Goal: Task Accomplishment & Management: Complete application form

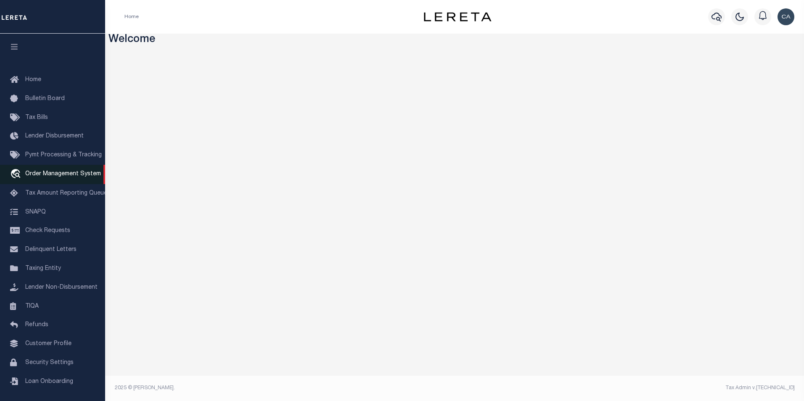
click at [80, 171] on link "travel_explore Order Management System" at bounding box center [52, 174] width 105 height 19
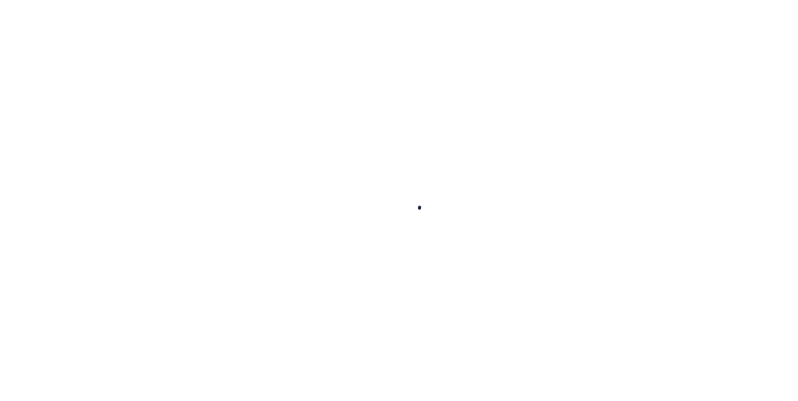
select select "200"
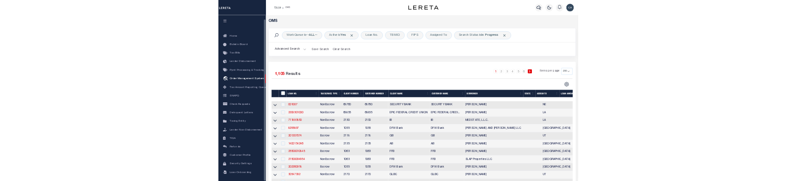
scroll to position [8, 0]
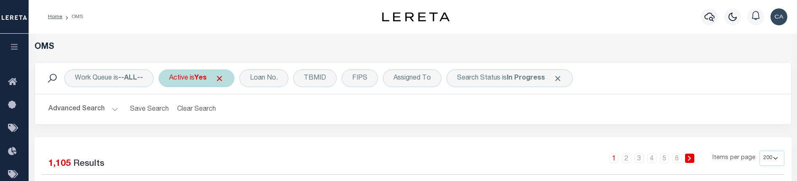
click at [229, 75] on div "Active is Yes" at bounding box center [197, 78] width 76 height 18
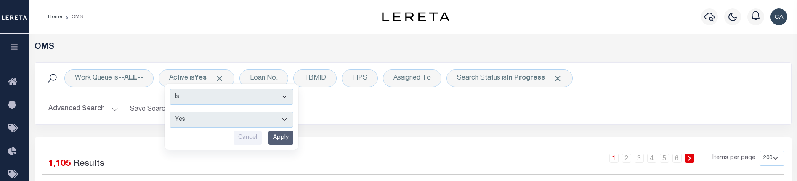
drag, startPoint x: 220, startPoint y: 82, endPoint x: 261, endPoint y: 88, distance: 41.7
click at [220, 82] on span "Click to Remove" at bounding box center [219, 78] width 9 height 9
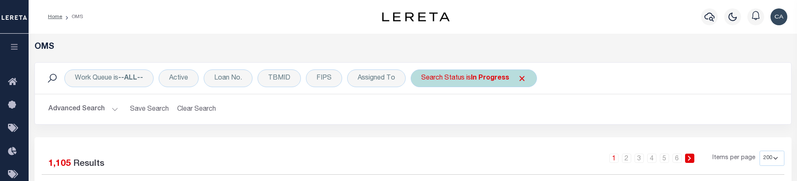
click at [525, 76] on div "Search Status is In Progress" at bounding box center [474, 78] width 126 height 18
select select "IP"
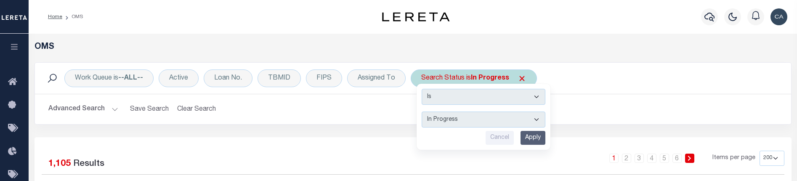
click at [527, 78] on div "Search Status is In Progress Is Contains Automated Search Bad Parcel Complete D…" at bounding box center [474, 78] width 126 height 18
select select "IP"
click at [518, 77] on span "Click to Remove" at bounding box center [522, 78] width 9 height 9
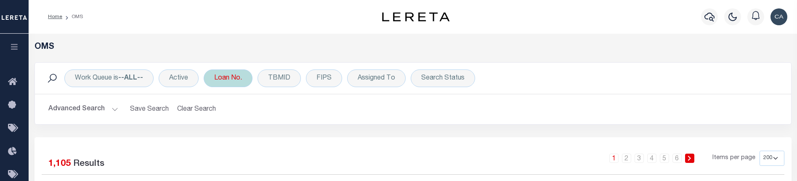
click at [245, 74] on div "Loan No." at bounding box center [228, 78] width 49 height 18
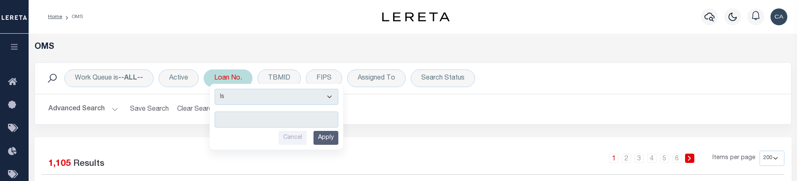
type input "48336"
click at [289, 119] on input "text" at bounding box center [277, 119] width 124 height 16
paste input "Automation-01-31-25T03:32:39"
type input "Automation-01-31-25T03:32:39"
click at [323, 135] on input "Apply" at bounding box center [325, 138] width 25 height 14
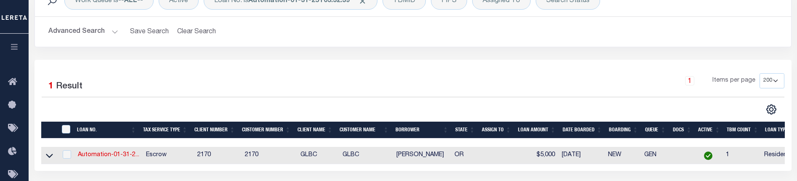
scroll to position [126, 0]
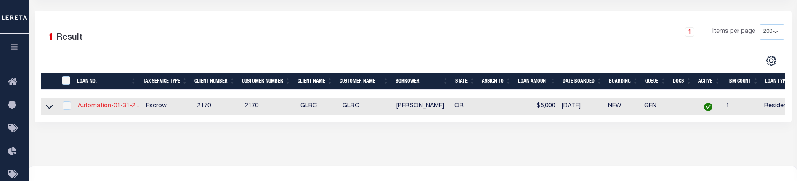
click at [119, 106] on link "Automation-01-31-2..." at bounding box center [108, 106] width 61 height 6
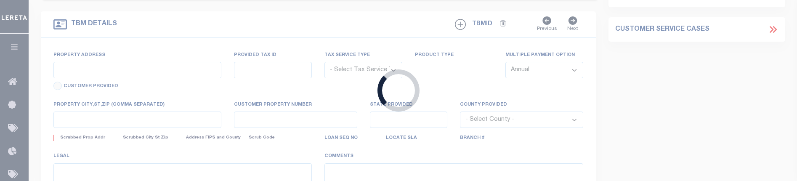
type input "Automation-01-31-25T03:32:39"
type input "[PERSON_NAME]"
select select
type input "13875 SW MERIDIAN ST UNIT 141"
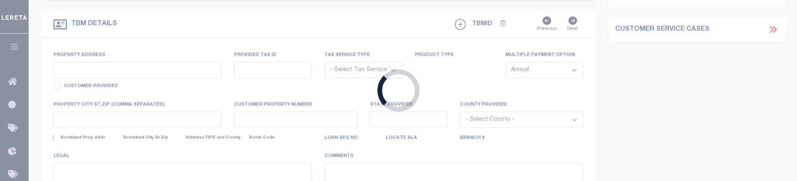
type input "BEAVERTON OR 97005-2483"
type input "09/24/2025"
select select "10"
select select "Escrow"
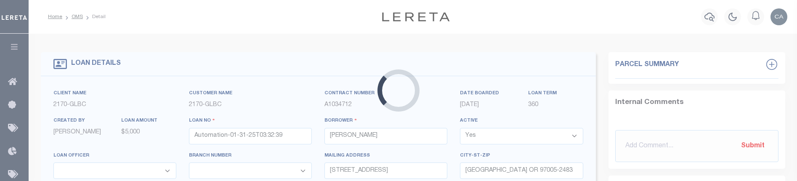
select select "4580"
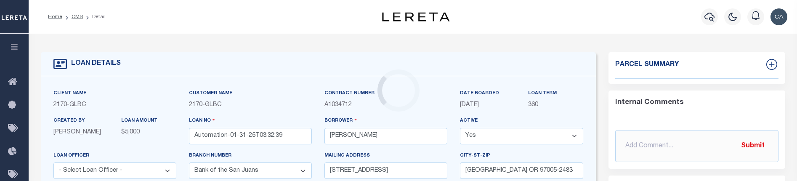
type input "13875 SW MERIDIAN ST UNIT 141"
type input "1"
type input "BEAVERTON OR 97005-2483"
type input "123456"
type input "OR"
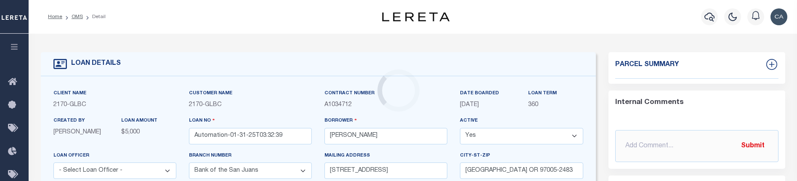
select select "3"
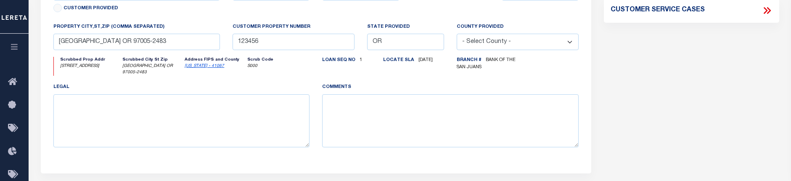
scroll to position [360, 0]
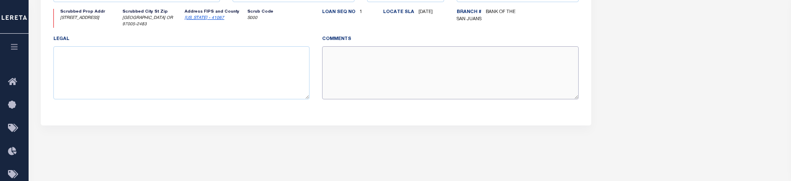
click at [393, 69] on textarea at bounding box center [450, 72] width 257 height 53
type textarea "TEST COMMENT"
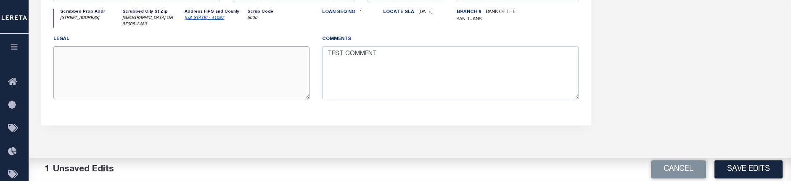
click at [217, 85] on textarea at bounding box center [181, 72] width 257 height 53
type textarea "test legal"
click at [760, 170] on button "Save Edits" at bounding box center [749, 169] width 68 height 18
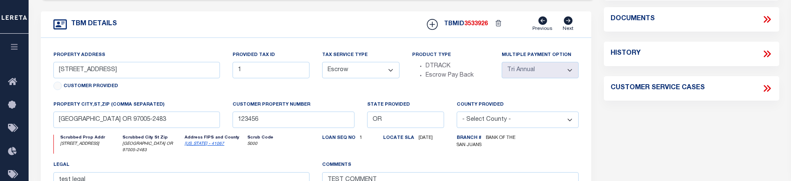
scroll to position [234, 0]
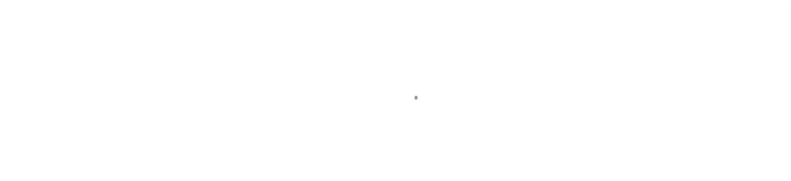
select select "10"
select select "Escrow"
type input "13875 SW MERIDIAN ST UNIT 141"
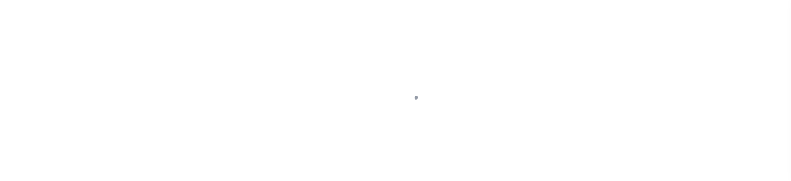
type input "1"
type input "BEAVERTON OR 97005-2483"
type input "123456"
type input "OR"
type textarea "test legal"
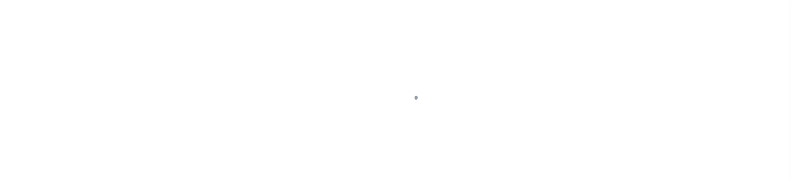
type textarea "TEST COMMENT"
select select "4580"
select select "3"
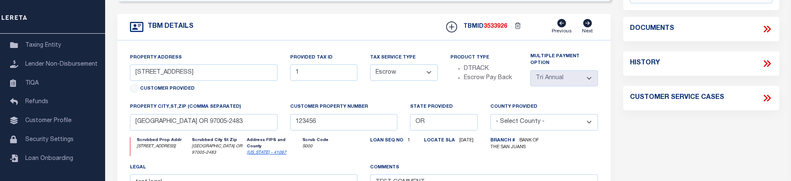
click at [646, 160] on div "Parcel Summary Match ID 2258824 N parcel no R2190192 assessor 0" at bounding box center [701, 52] width 169 height 468
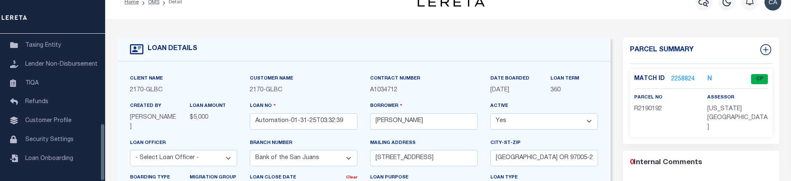
click at [206, 54] on div "LOAN DETAILS" at bounding box center [364, 49] width 494 height 24
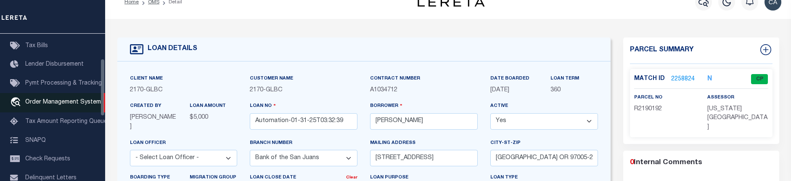
scroll to position [61, 0]
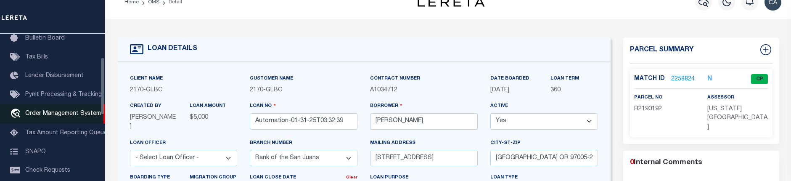
click at [79, 108] on link "travel_explore Order Management System" at bounding box center [52, 113] width 105 height 19
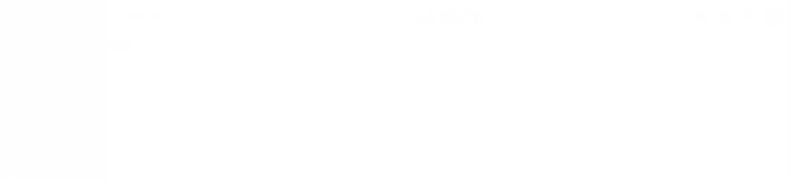
scroll to position [61, 0]
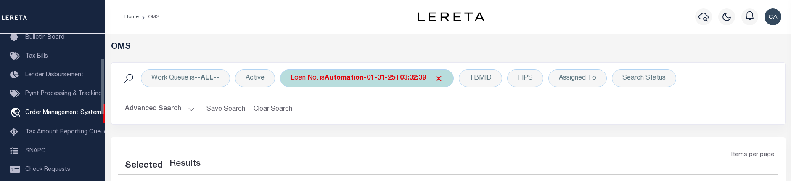
select select "200"
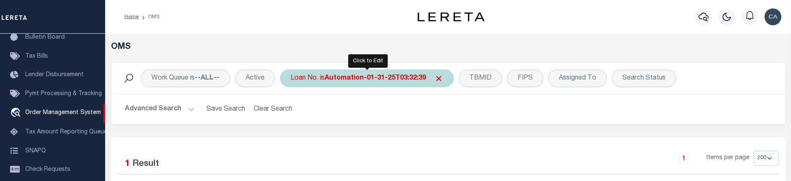
click at [325, 82] on div "Loan No. is Automation-01-31-25T03:32:39" at bounding box center [367, 78] width 174 height 18
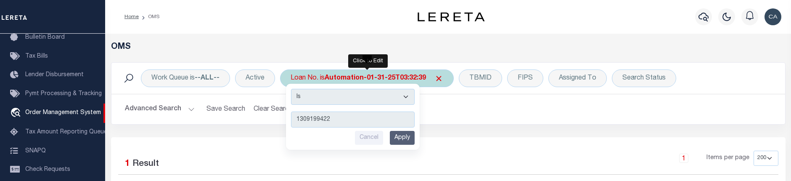
type input "1309199422"
click at [404, 141] on input "Apply" at bounding box center [402, 138] width 25 height 14
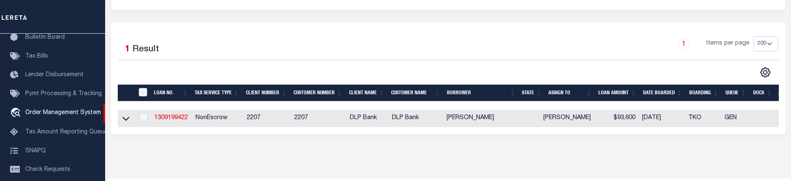
scroll to position [126, 0]
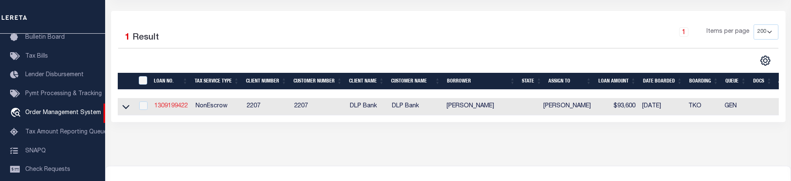
click at [168, 107] on link "1309199422" at bounding box center [171, 106] width 34 height 6
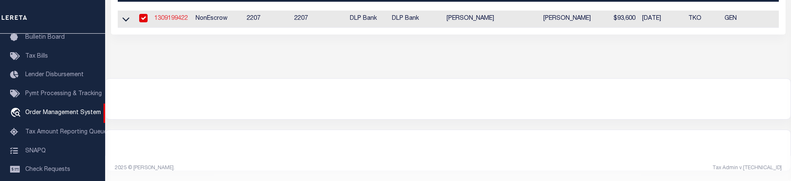
type input "1309199422"
type input "[PERSON_NAME]"
select select
type input "9623 SW 72nd Street"
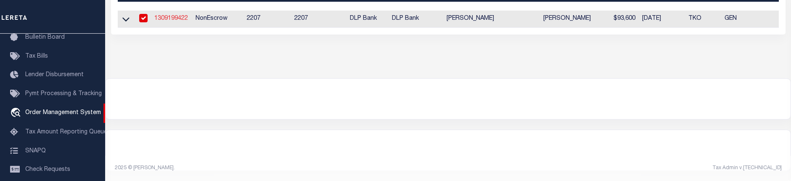
type input "LAKE BUTLER, FL 32054"
select select "10"
select select "NonEscrow"
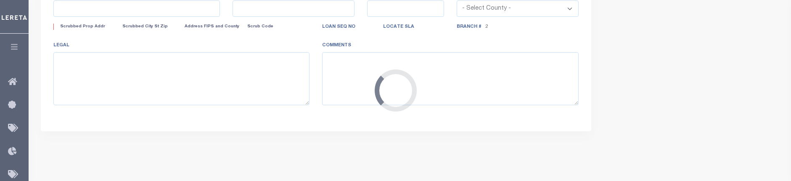
select select "16877"
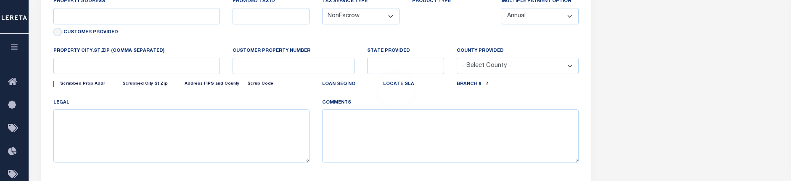
type input "4189 SW 100TH PLACE"
type input "1302"
select select
type input "LAKE BUTLER, FL 32054"
type textarea "CO\TPN: 30-06-19-68-000-0070-0 UNION | DWMH LOCATED AT 4189 SW 100TH PLACE & 20…"
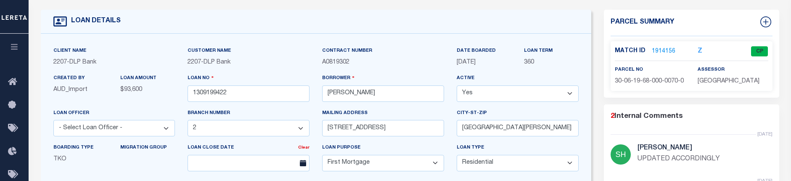
scroll to position [42, 0]
click at [14, 53] on button "button" at bounding box center [14, 48] width 29 height 29
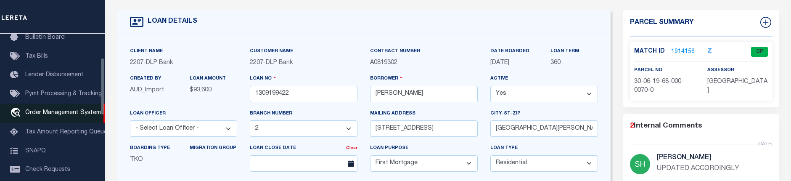
drag, startPoint x: 77, startPoint y: 112, endPoint x: 82, endPoint y: 113, distance: 5.1
click at [77, 112] on span "Order Management System" at bounding box center [63, 113] width 76 height 6
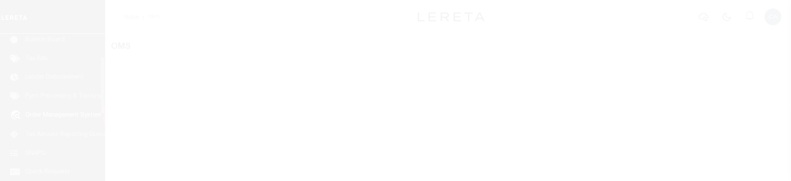
scroll to position [61, 0]
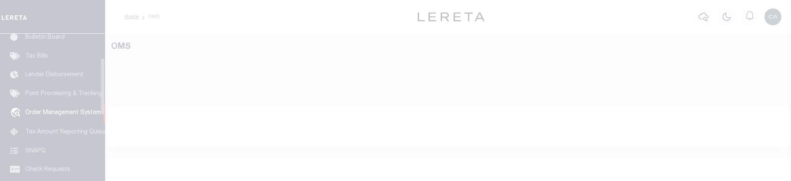
select select "200"
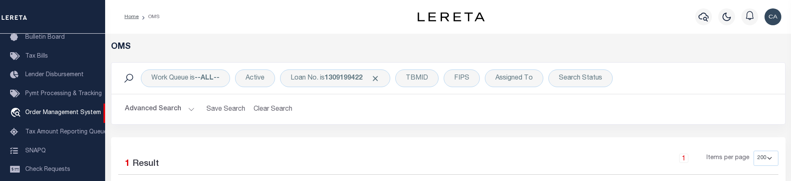
click at [345, 68] on div "Work Queue is --ALL-- Active Loan No. is 1309199422 TBMID FIPS Assigned To Sear…" at bounding box center [448, 78] width 674 height 31
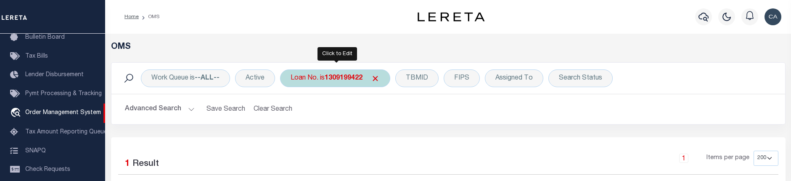
click at [346, 70] on div "Loan No. is 1309199422" at bounding box center [335, 78] width 110 height 18
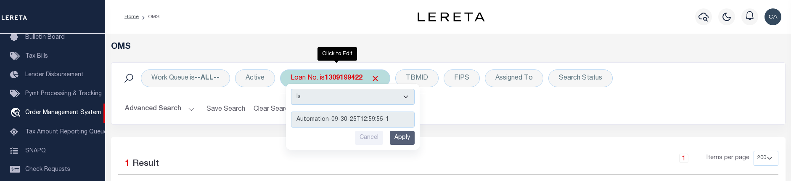
type input "Automation-09-30-25T12:59:55-1"
click at [402, 140] on input "Apply" at bounding box center [402, 138] width 25 height 14
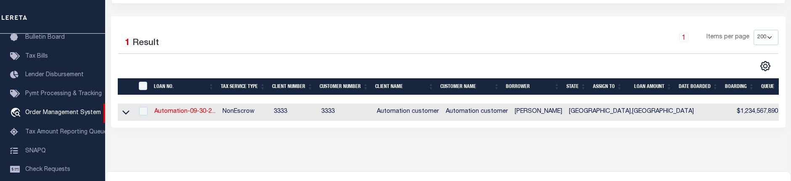
scroll to position [126, 0]
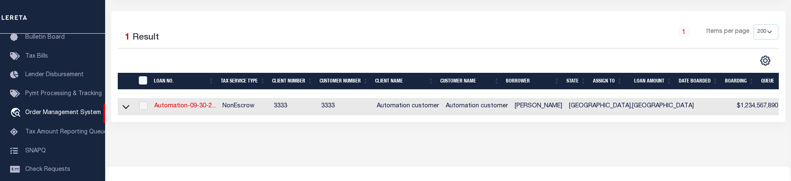
click at [183, 101] on td "Automation-09-30-2..." at bounding box center [185, 106] width 68 height 17
checkbox input "true"
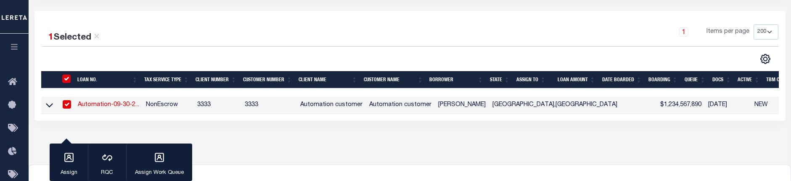
click at [133, 108] on link "Automation-09-30-2..." at bounding box center [108, 105] width 61 height 6
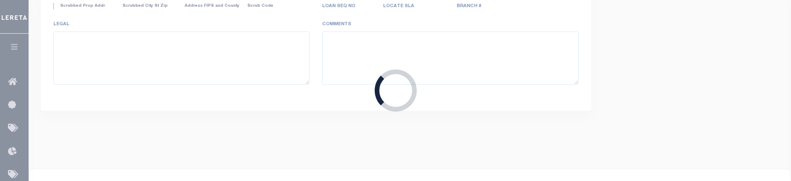
type input "Automation-09-30-25T12:59:55-1"
type input "[PERSON_NAME]"
select select
type input "[STREET_ADDRESS]"
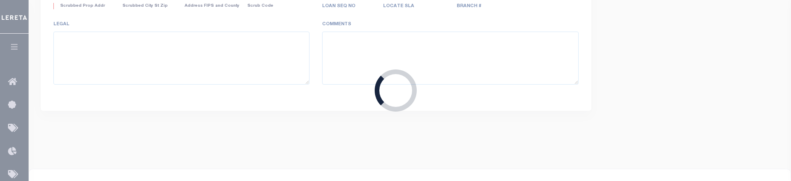
type input "[US_STATE][GEOGRAPHIC_DATA] 20020-4000"
type input "[DATE]"
select select "10"
select select "NonEscrow"
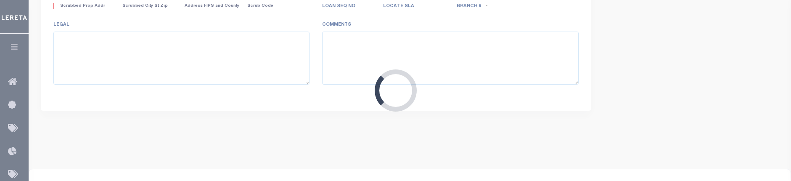
select select "155695"
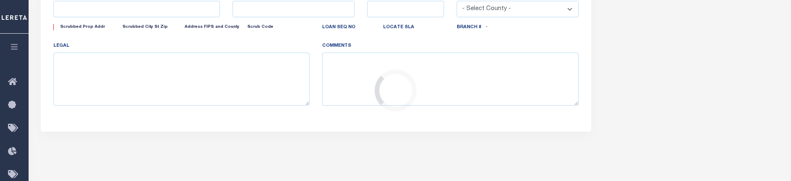
type input "[STREET_ADDRESS]"
select select
type input "[US_STATE][GEOGRAPHIC_DATA] 20020-4000"
type input "DC"
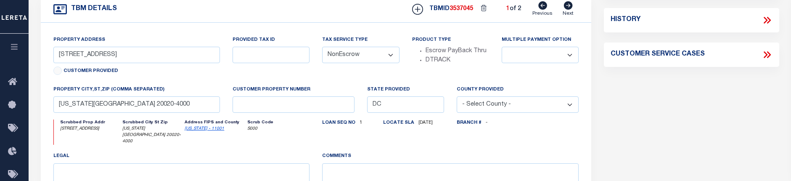
scroll to position [252, 0]
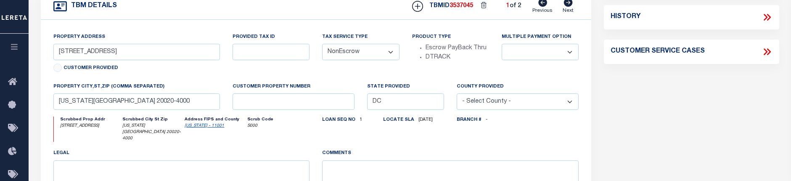
click at [627, 131] on div "Parcel Summary Match ID 2261949 0" at bounding box center [692, 36] width 188 height 473
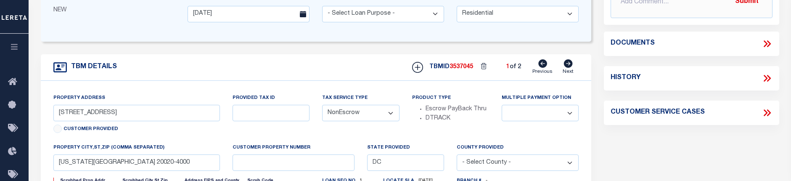
scroll to position [168, 0]
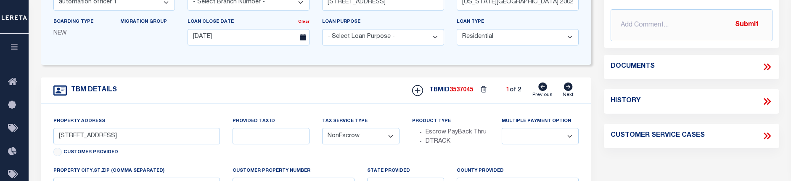
click at [568, 88] on icon at bounding box center [568, 86] width 9 height 8
type input "209 [PERSON_NAME] LN"
radio input "true"
type input "9090"
select select "Escrow"
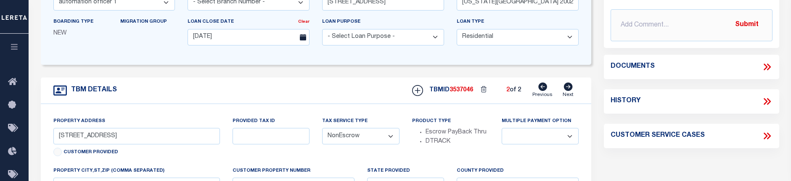
select select
type input "[PERSON_NAME] [GEOGRAPHIC_DATA] 75757-9714"
type input "3"
type input "[GEOGRAPHIC_DATA]"
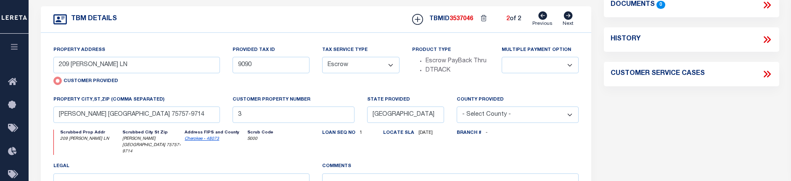
scroll to position [252, 0]
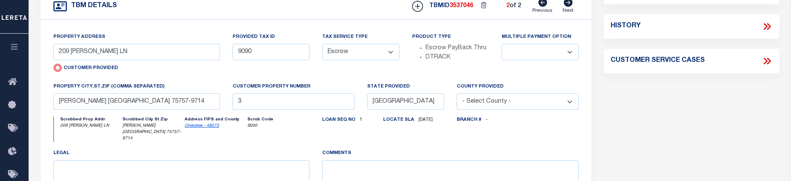
click at [536, 50] on select at bounding box center [540, 52] width 77 height 16
click at [558, 132] on div "Branch # -" at bounding box center [518, 133] width 135 height 32
